Goal: Find specific page/section: Find specific page/section

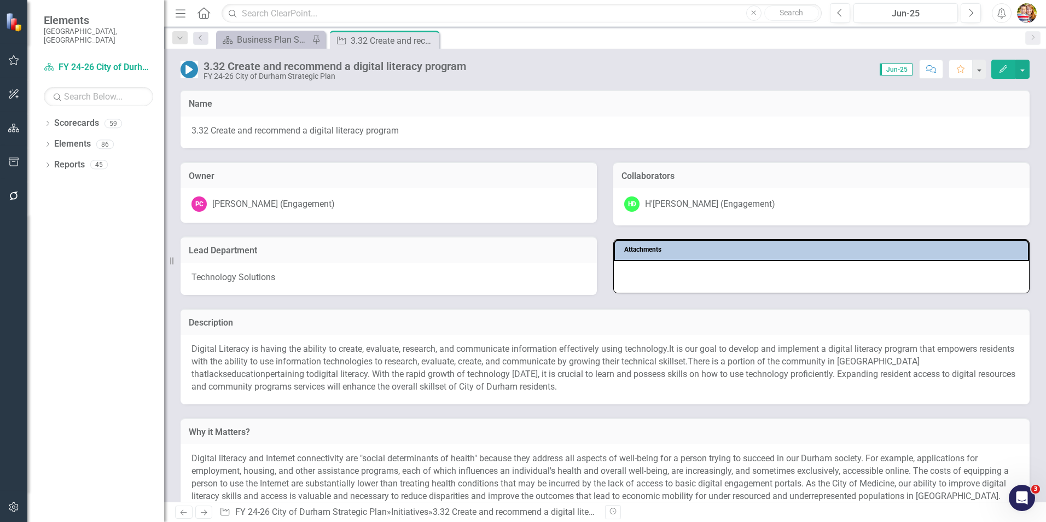
click at [205, 14] on icon at bounding box center [203, 12] width 13 height 11
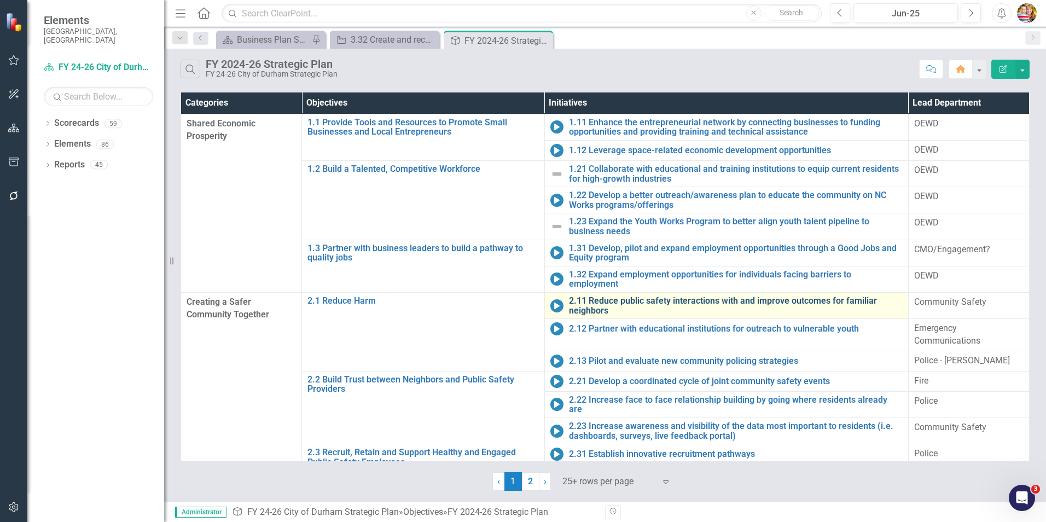
click at [589, 304] on link "2.11 Reduce public safety interactions with and improve outcomes for familiar n…" at bounding box center [736, 305] width 334 height 19
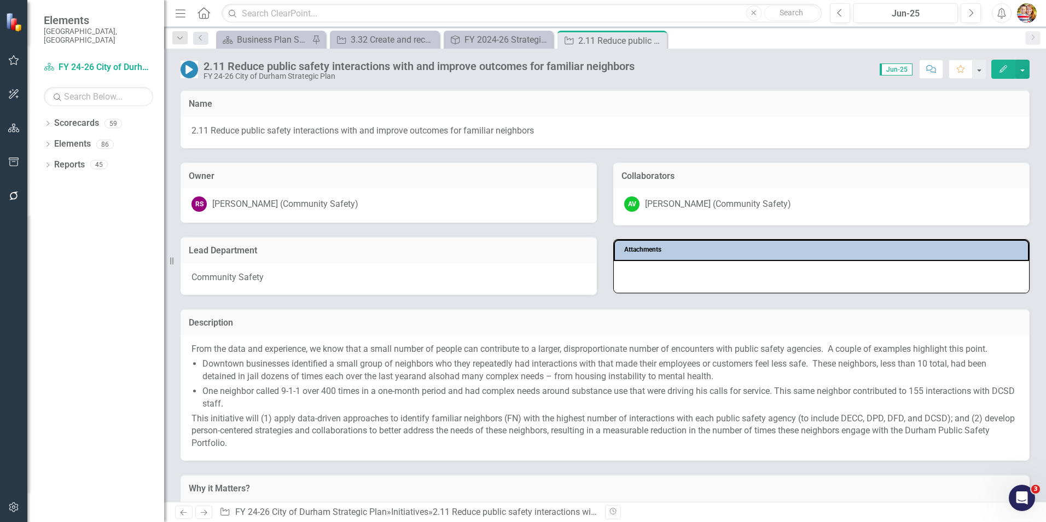
click at [205, 512] on icon "Next" at bounding box center [203, 512] width 9 height 7
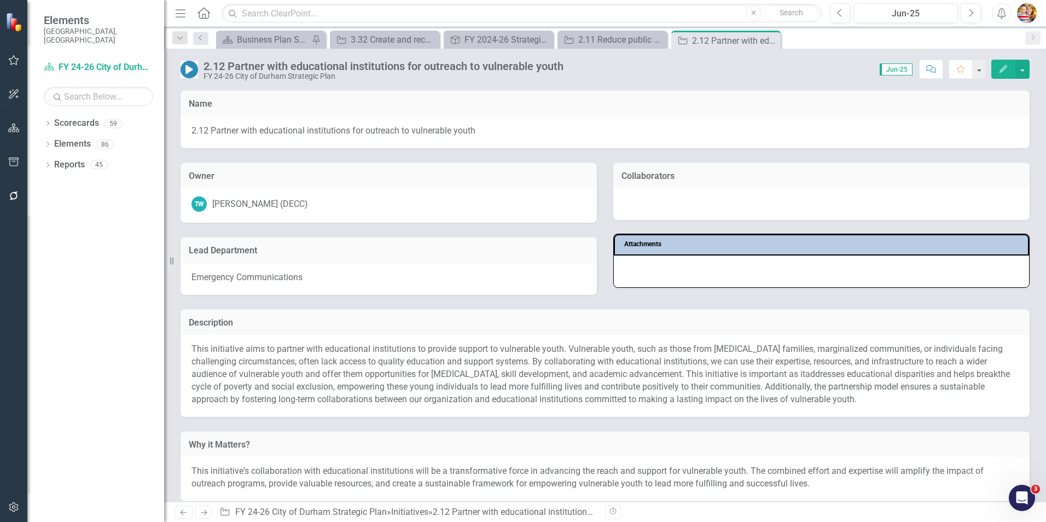
click at [205, 512] on icon "Next" at bounding box center [203, 512] width 9 height 7
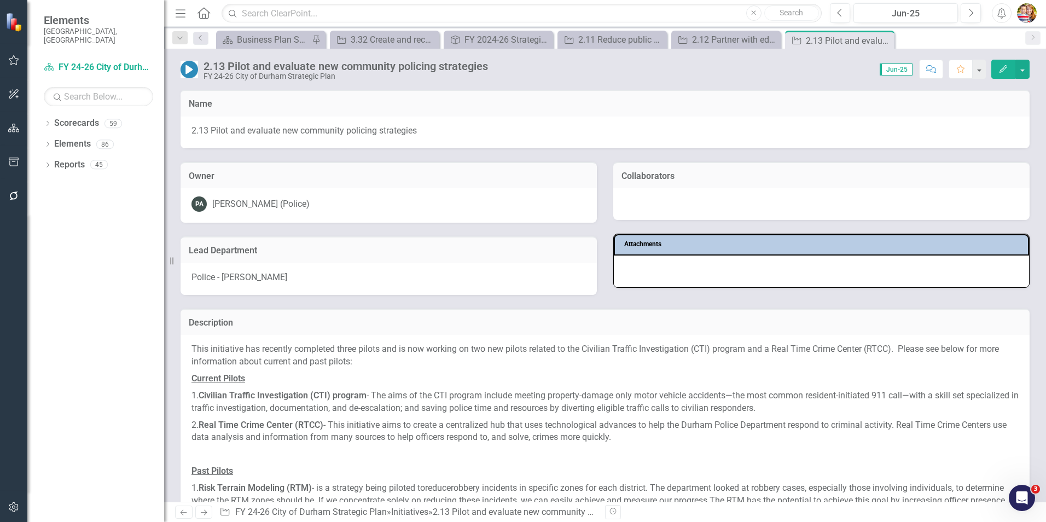
click at [206, 511] on icon at bounding box center [204, 512] width 7 height 5
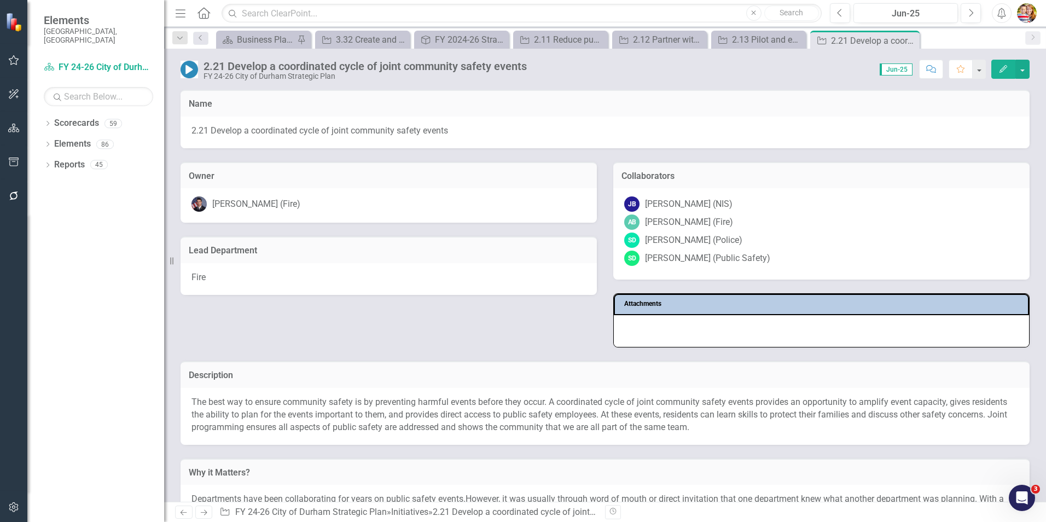
click at [208, 515] on icon "Next" at bounding box center [203, 512] width 9 height 7
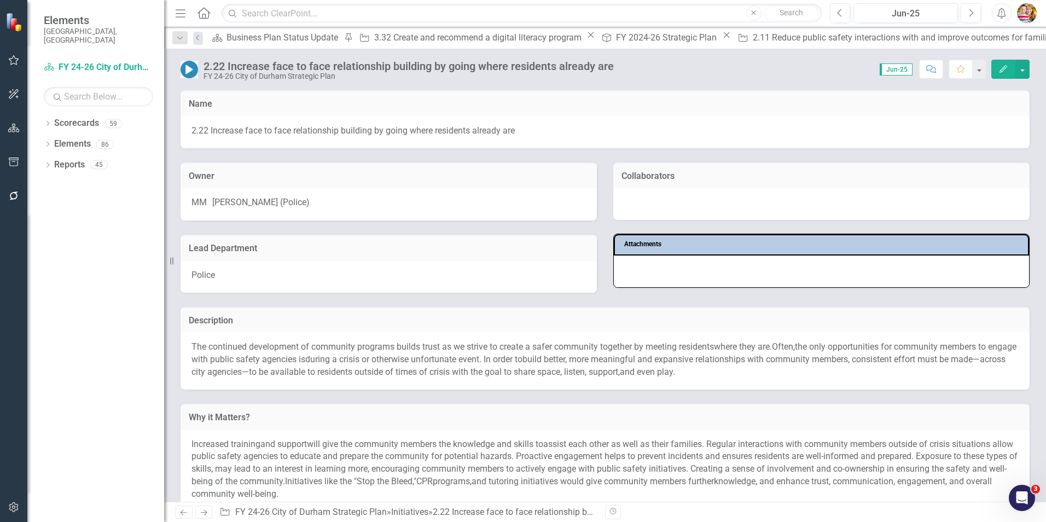
click at [205, 516] on link "Next" at bounding box center [204, 512] width 18 height 13
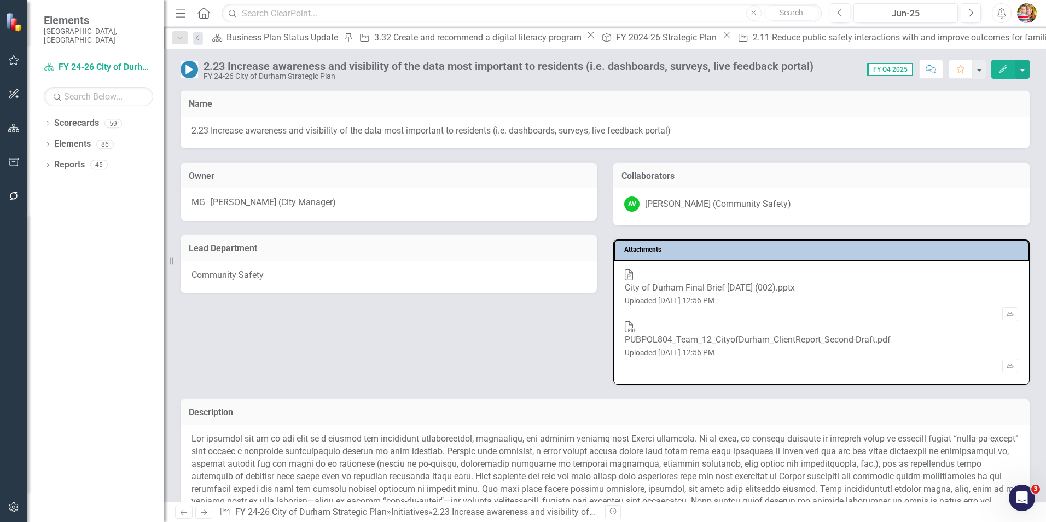
click at [202, 512] on icon "Next" at bounding box center [203, 512] width 9 height 7
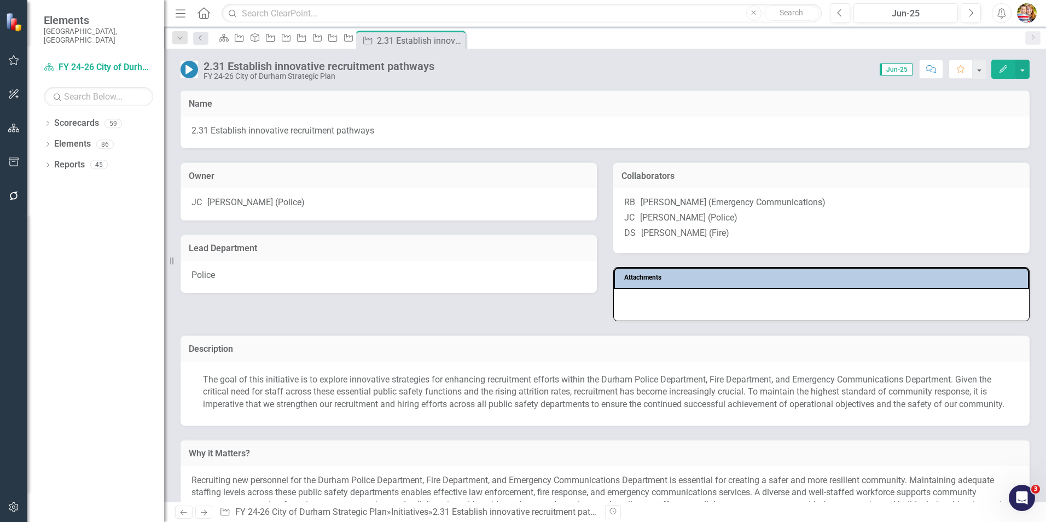
click at [202, 511] on icon "Next" at bounding box center [203, 512] width 9 height 7
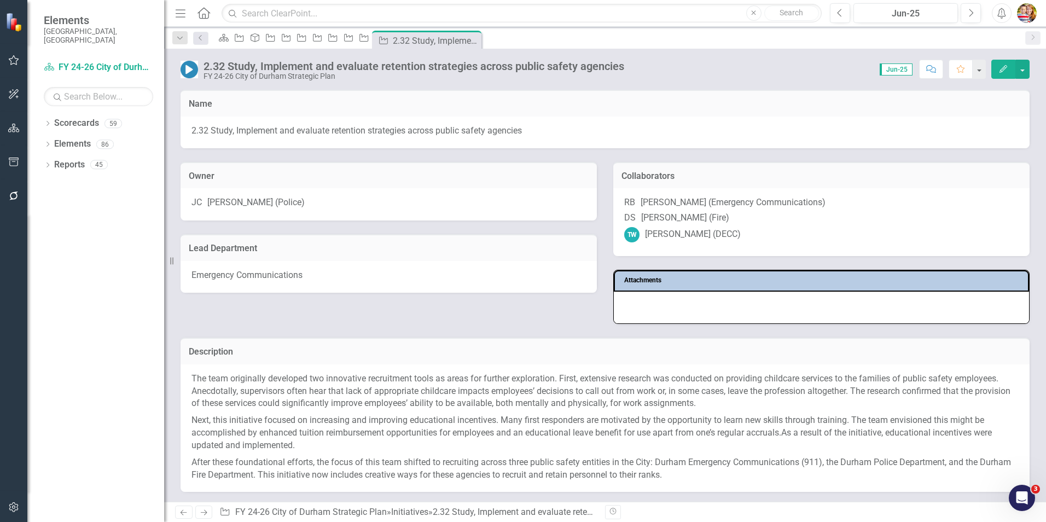
click at [203, 513] on icon at bounding box center [204, 512] width 7 height 5
